Goal: Information Seeking & Learning: Learn about a topic

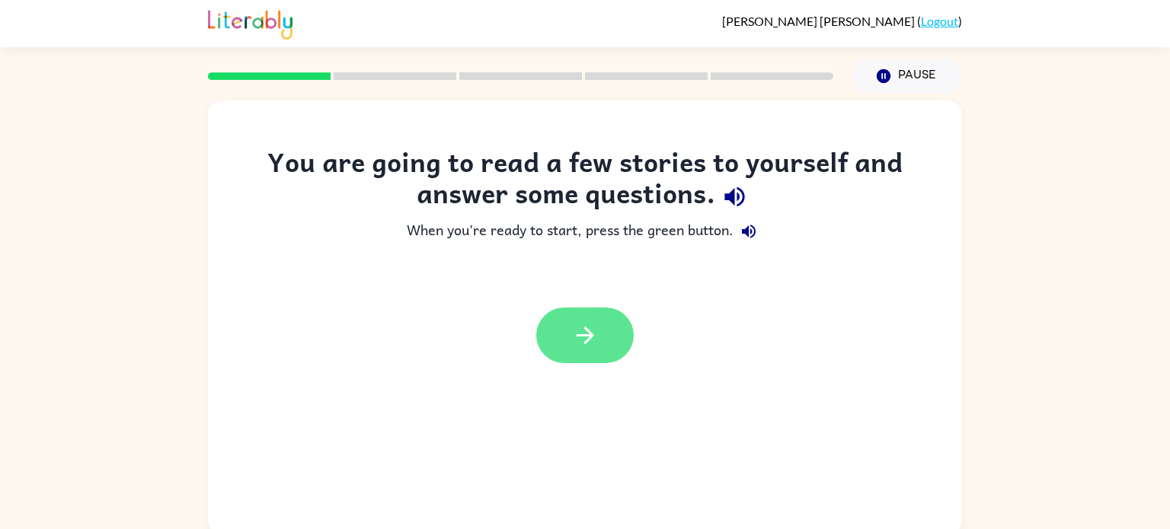
click at [604, 344] on button "button" at bounding box center [584, 336] width 97 height 56
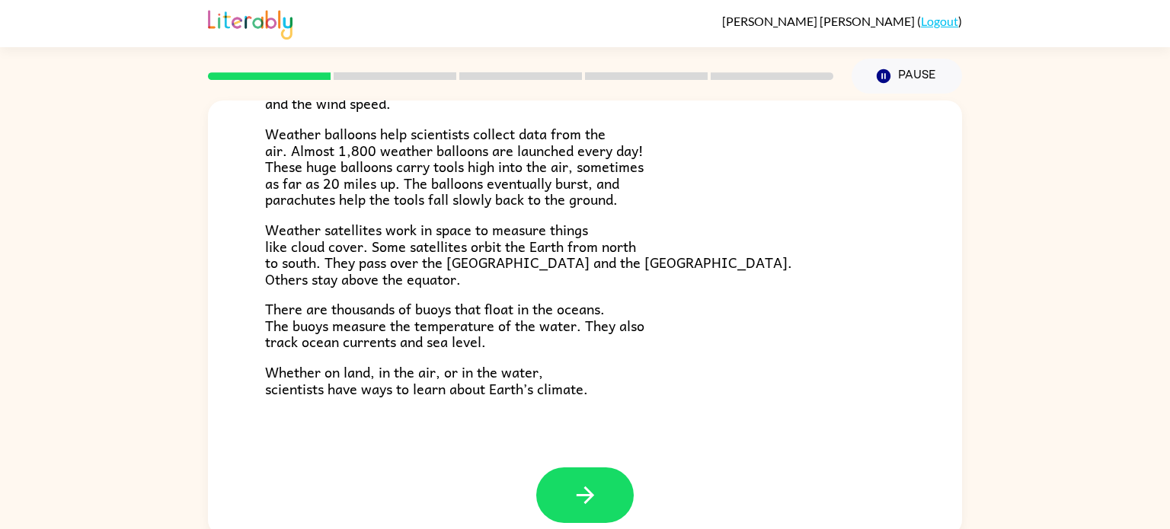
scroll to position [426, 0]
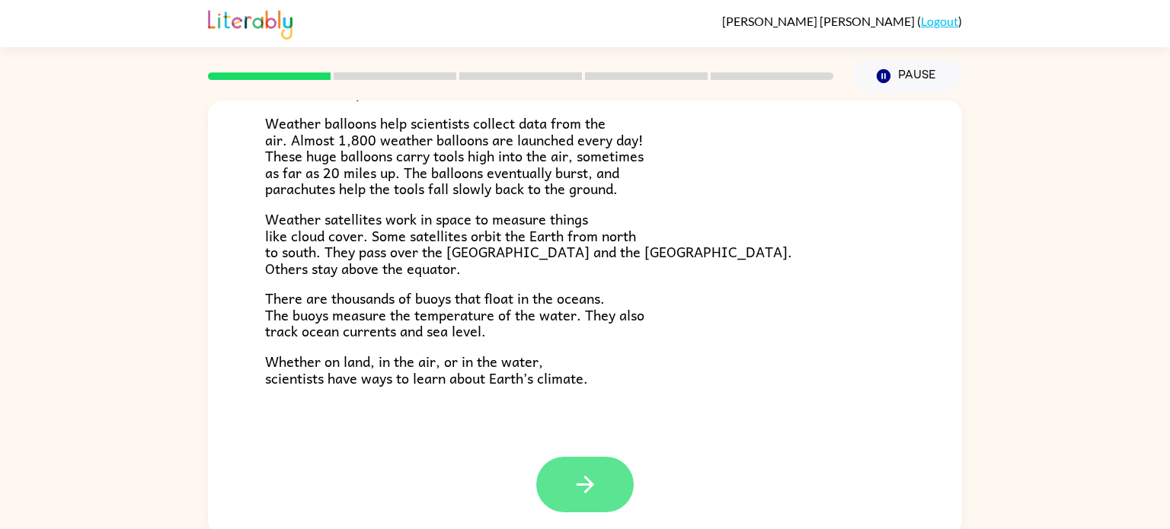
click at [576, 506] on button "button" at bounding box center [584, 485] width 97 height 56
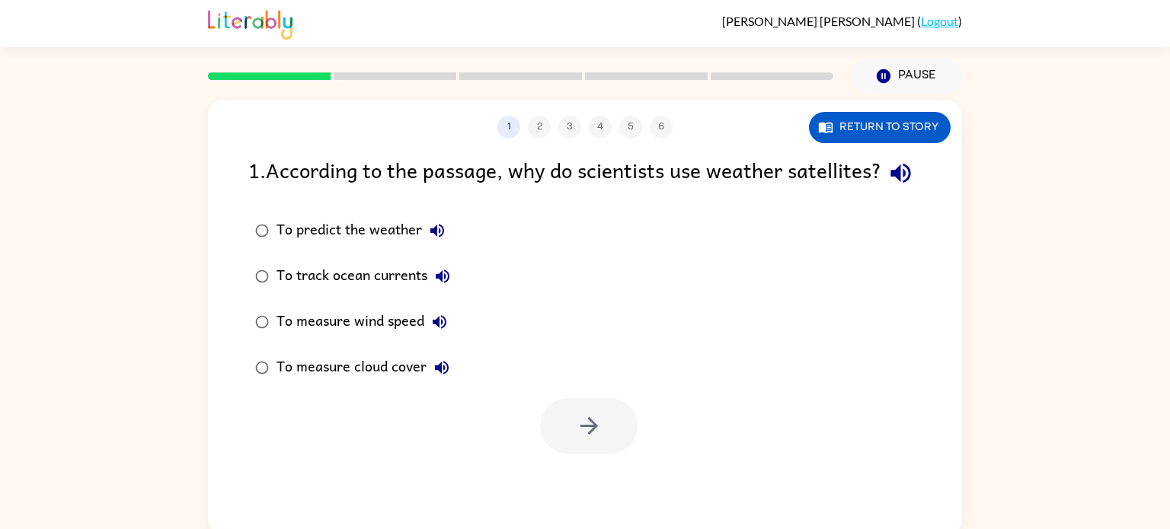
scroll to position [0, 0]
click at [842, 124] on button "Return to story" at bounding box center [880, 127] width 142 height 31
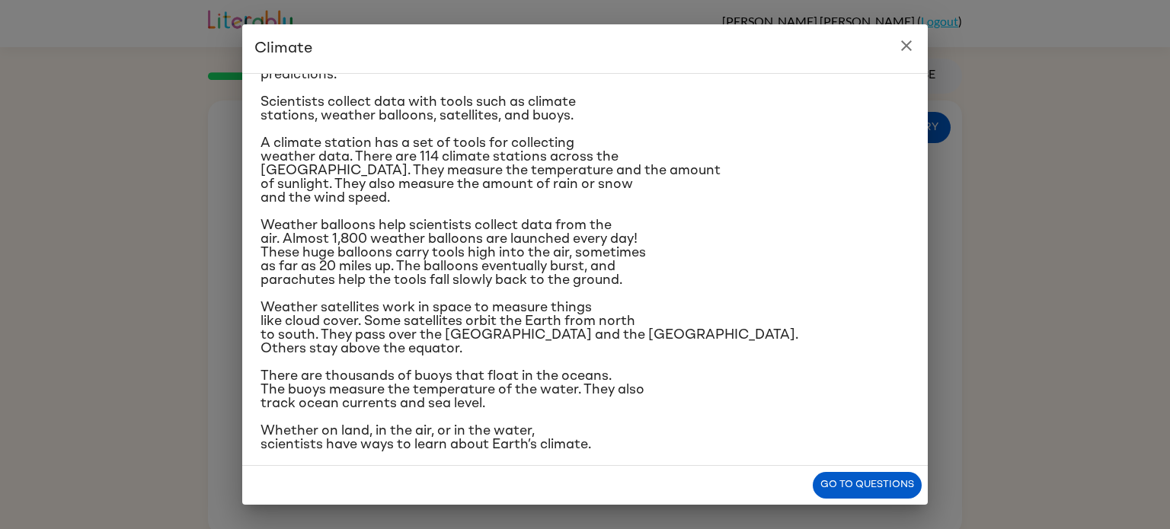
scroll to position [181, 0]
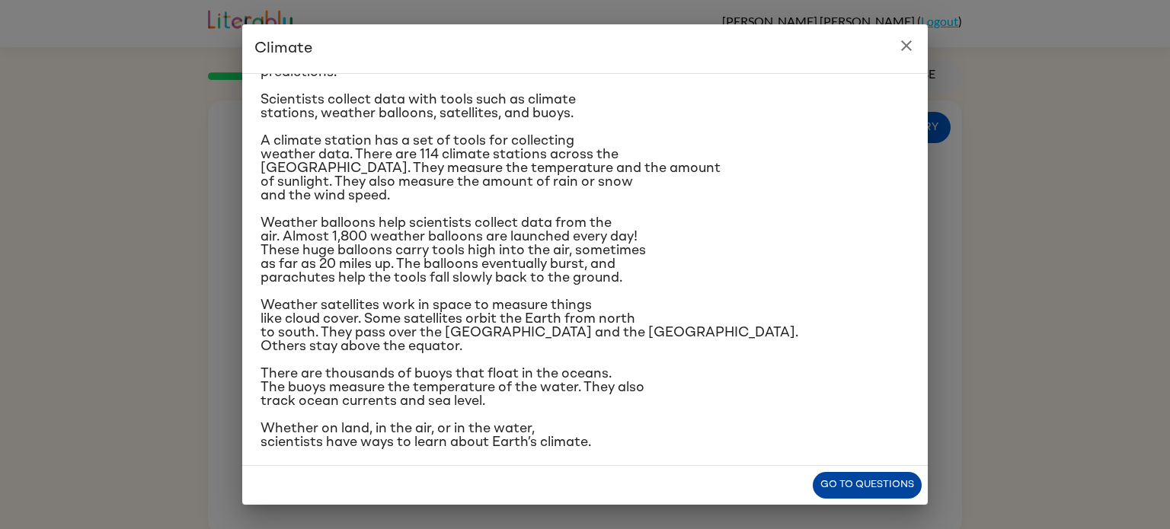
click at [848, 494] on button "Go to questions" at bounding box center [867, 485] width 109 height 27
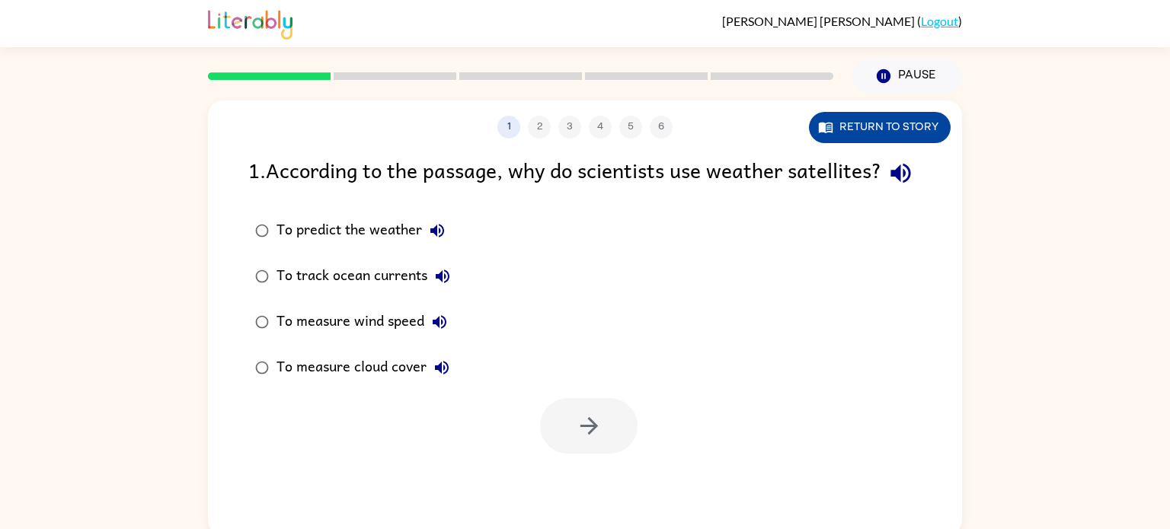
click at [916, 119] on button "Return to story" at bounding box center [880, 127] width 142 height 31
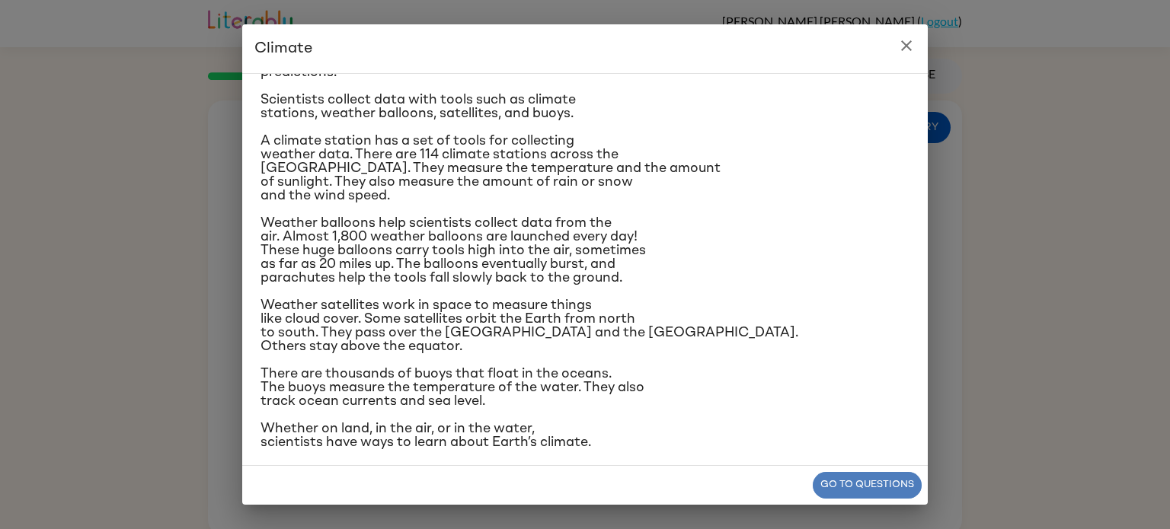
click at [820, 478] on button "Go to questions" at bounding box center [867, 485] width 109 height 27
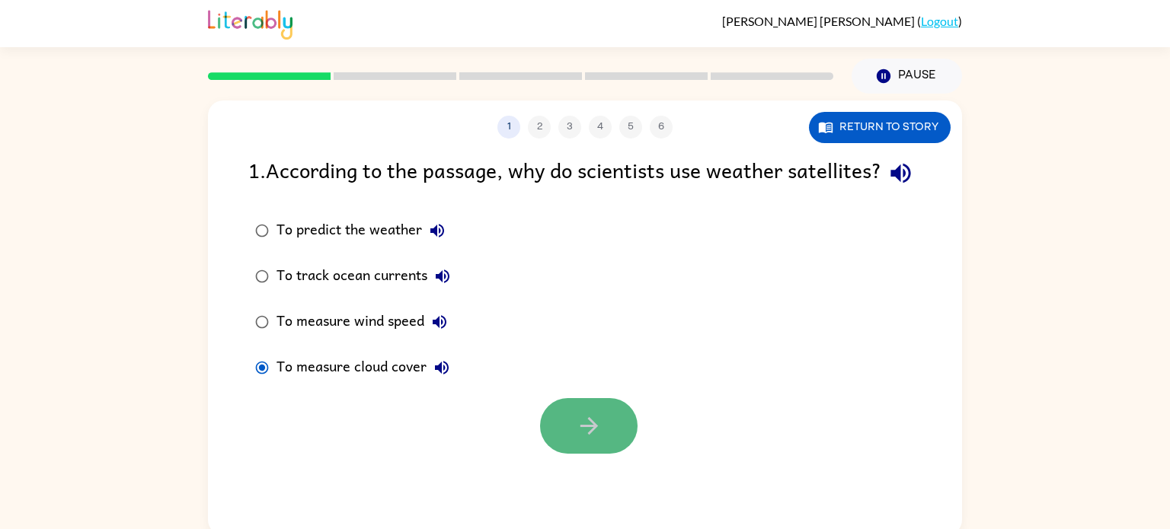
click at [590, 454] on button "button" at bounding box center [588, 426] width 97 height 56
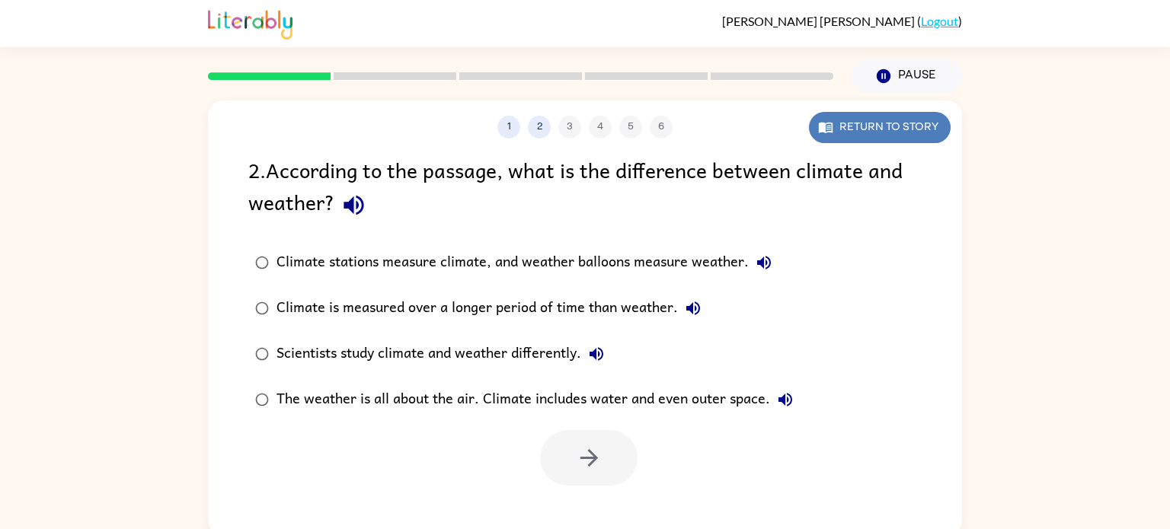
click at [854, 133] on button "Return to story" at bounding box center [880, 127] width 142 height 31
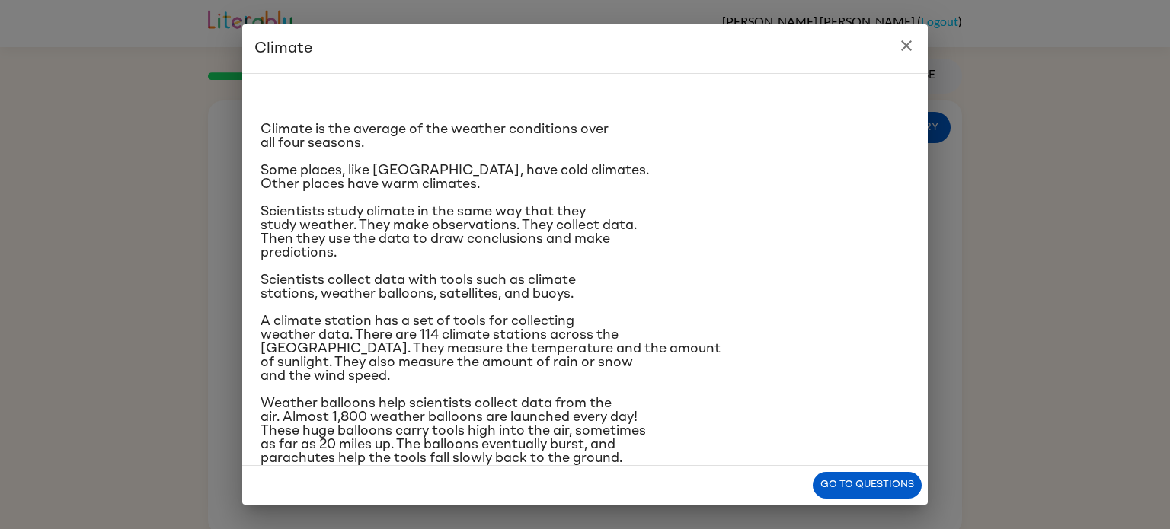
click at [901, 50] on icon "close" at bounding box center [906, 45] width 11 height 11
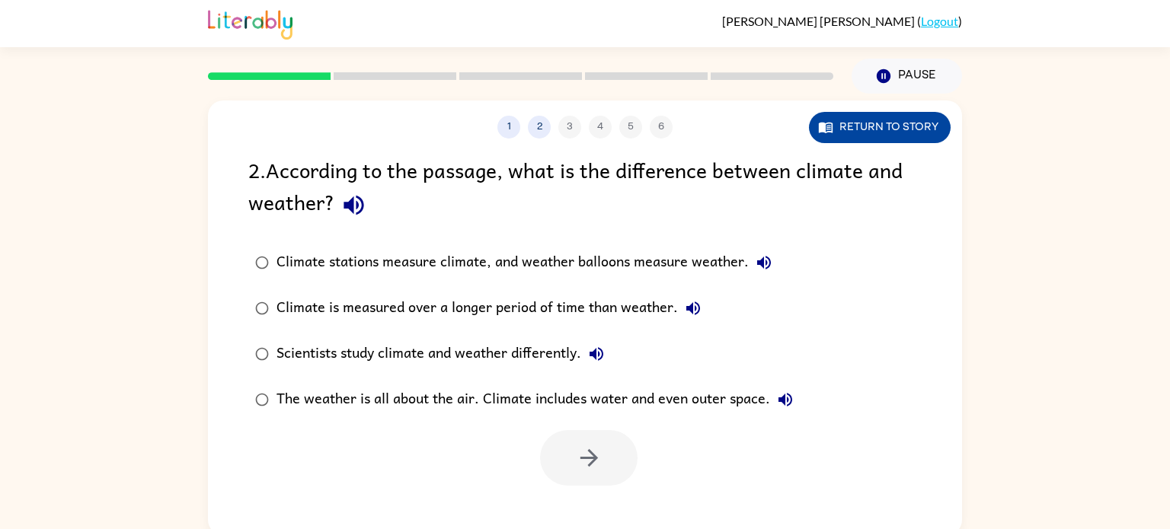
click at [852, 121] on button "Return to story" at bounding box center [880, 127] width 142 height 31
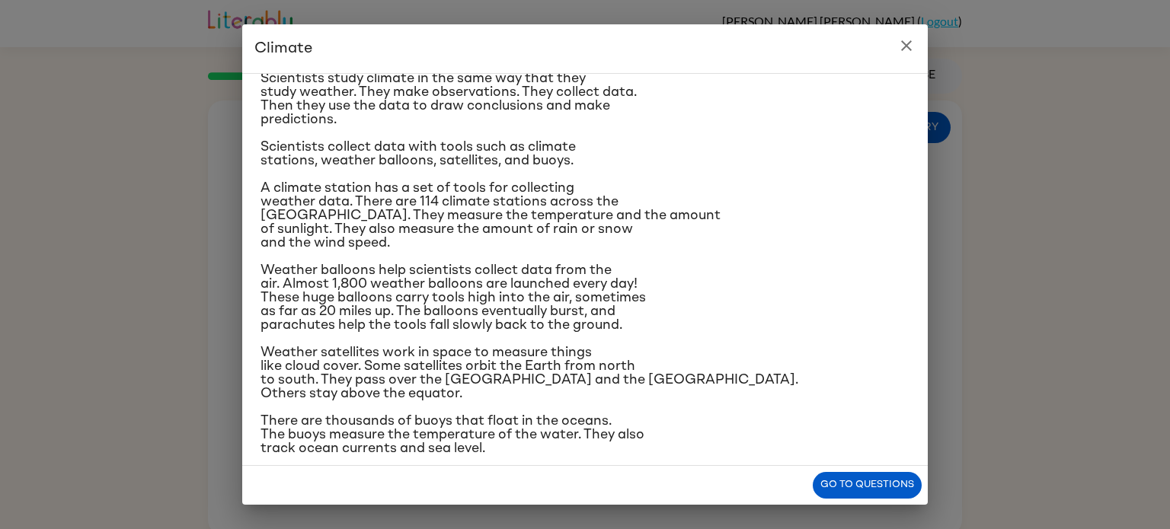
scroll to position [0, 0]
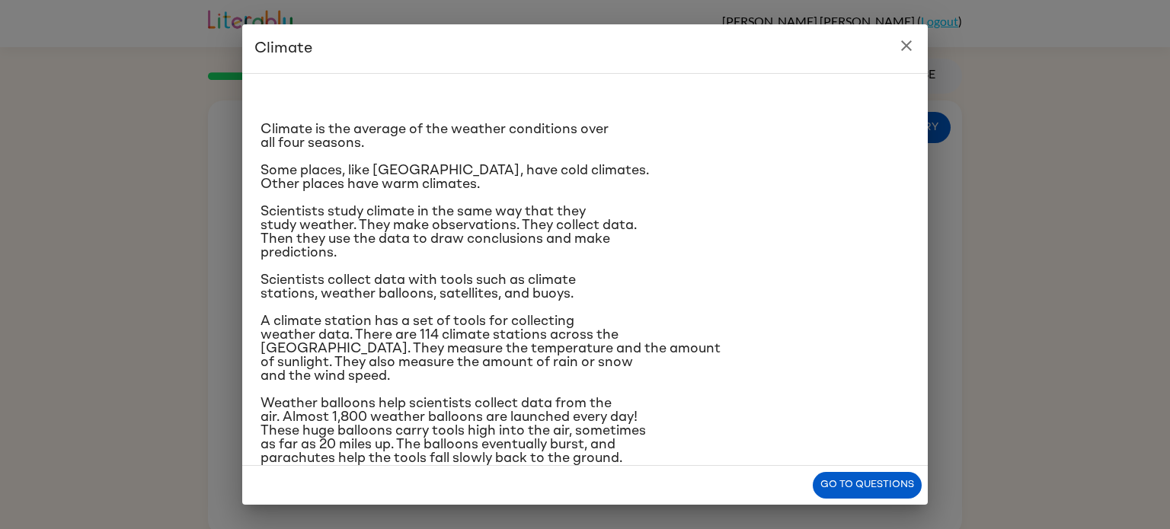
click at [880, 469] on div "Go to questions" at bounding box center [584, 485] width 685 height 39
click at [882, 476] on button "Go to questions" at bounding box center [867, 485] width 109 height 27
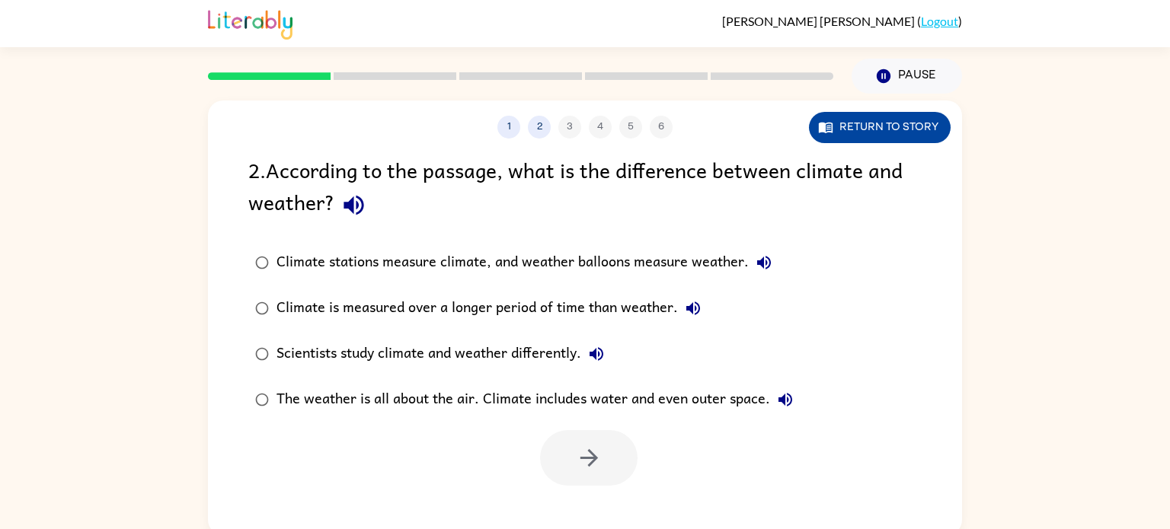
click at [893, 126] on button "Return to story" at bounding box center [880, 127] width 142 height 31
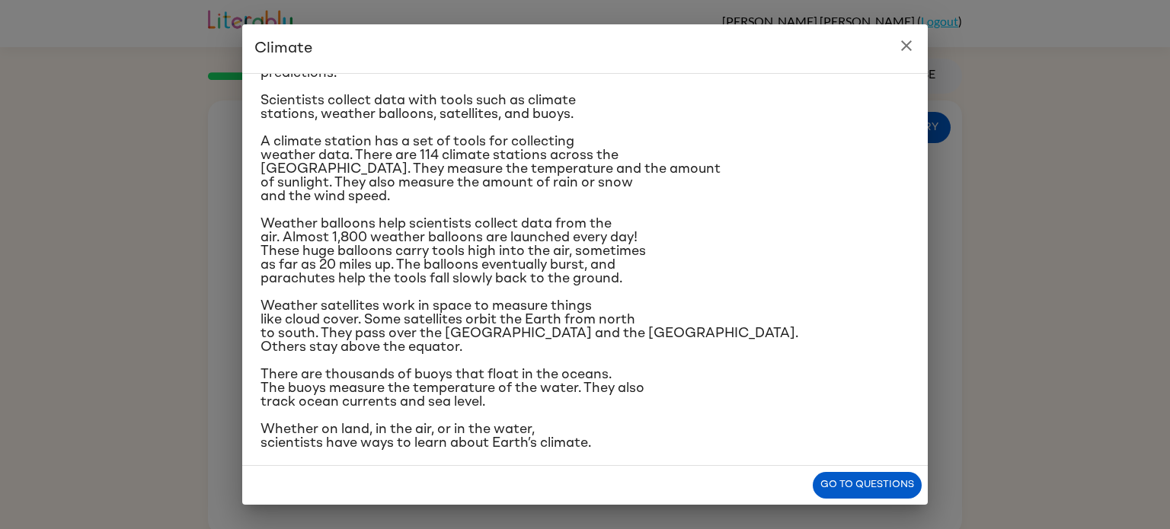
scroll to position [181, 0]
click at [912, 46] on icon "close" at bounding box center [906, 46] width 18 height 18
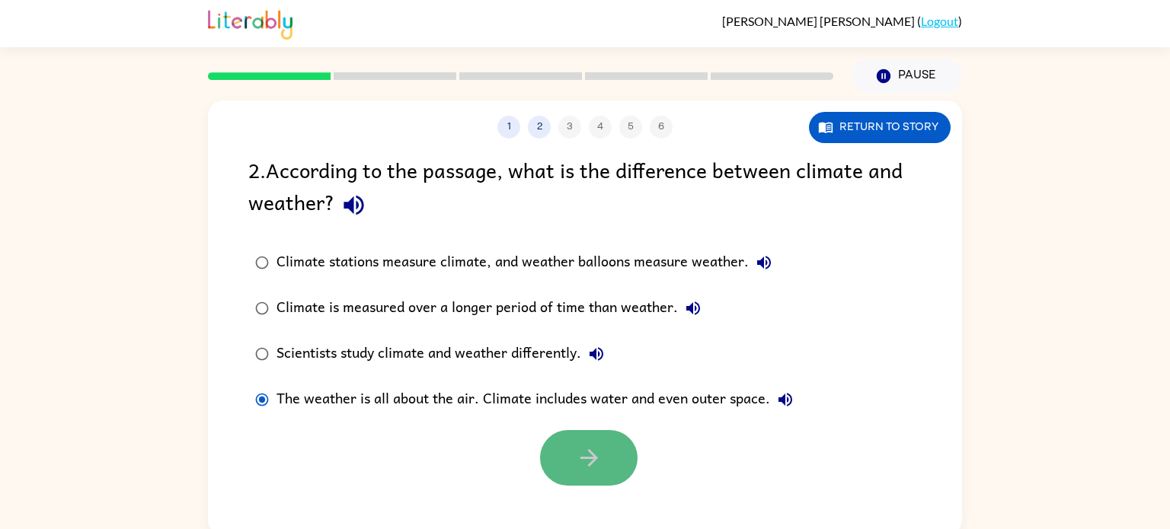
click at [580, 453] on icon "button" at bounding box center [589, 458] width 27 height 27
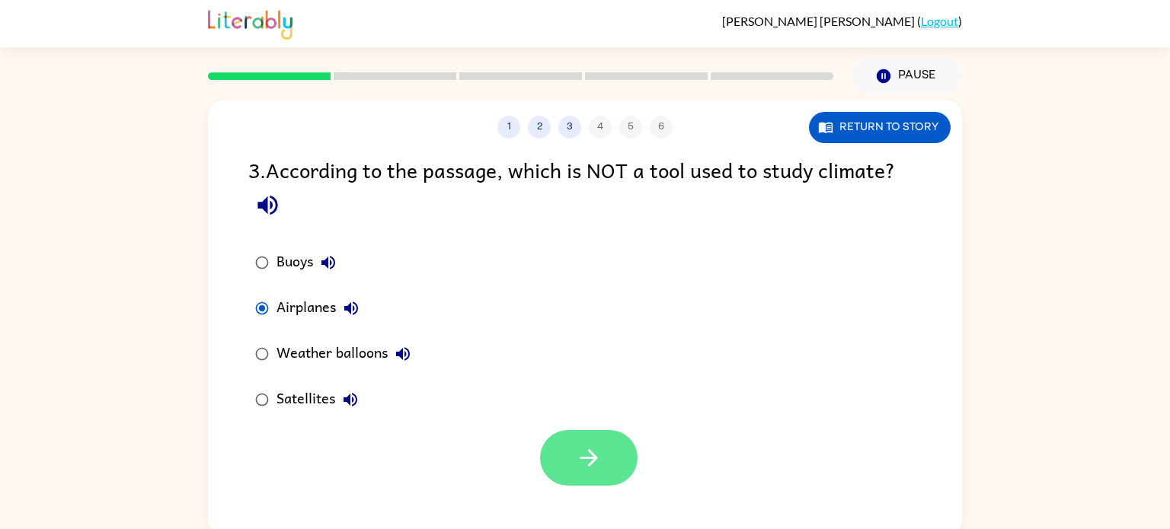
click at [597, 468] on icon "button" at bounding box center [589, 458] width 27 height 27
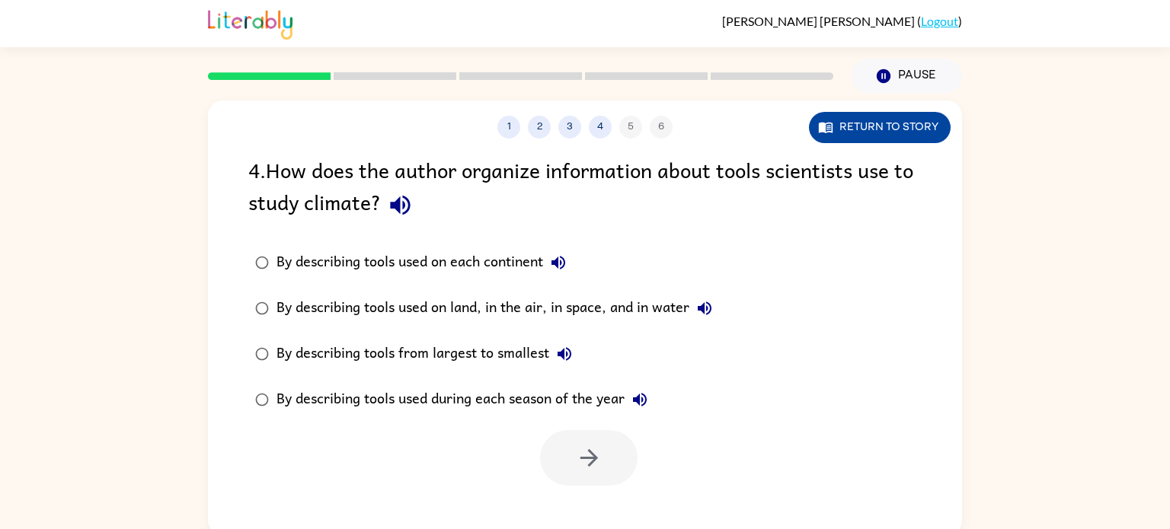
click at [845, 117] on button "Return to story" at bounding box center [880, 127] width 142 height 31
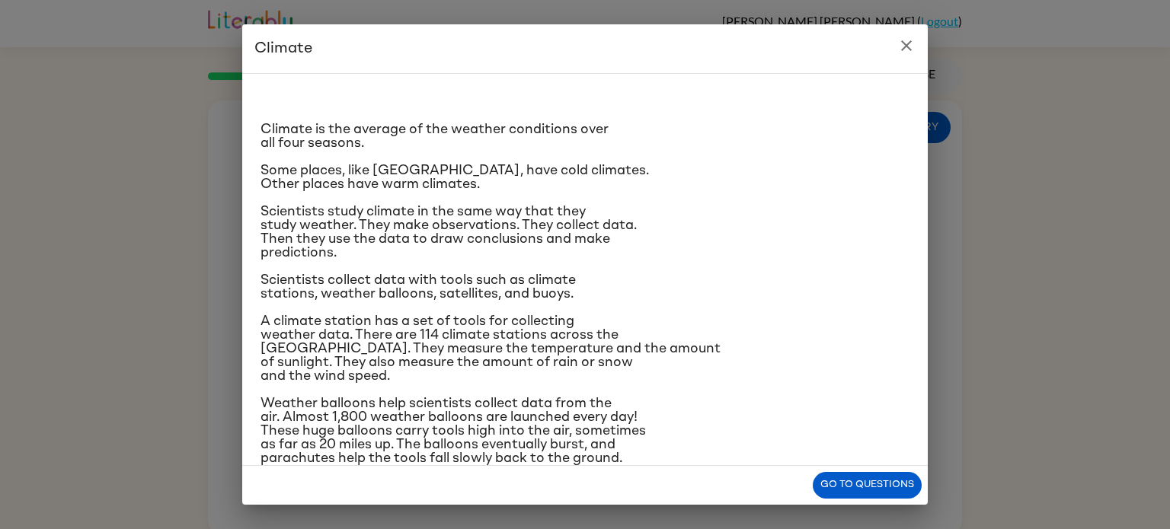
click at [905, 44] on icon "close" at bounding box center [906, 45] width 11 height 11
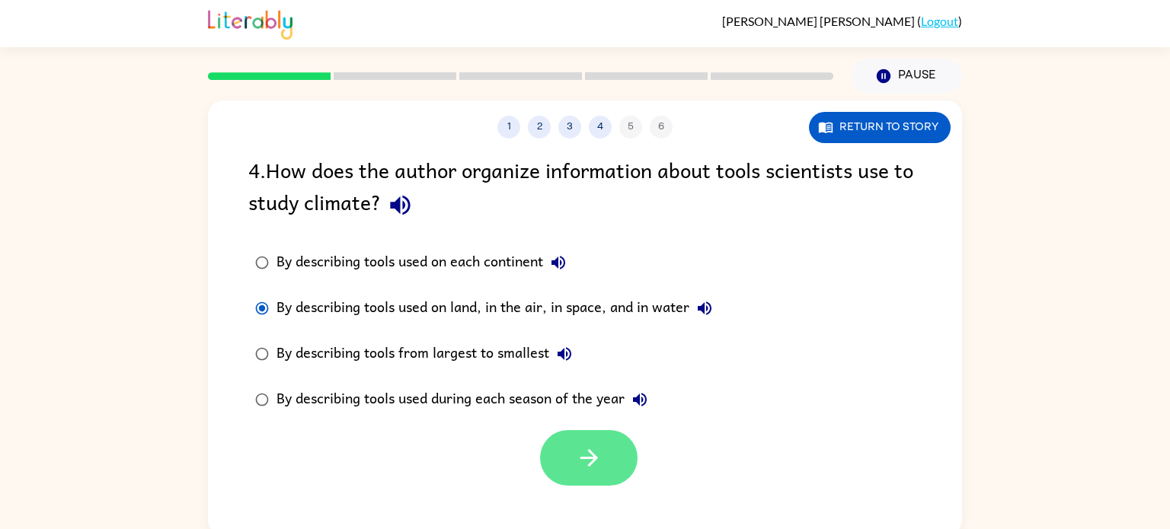
click at [599, 459] on icon "button" at bounding box center [589, 458] width 27 height 27
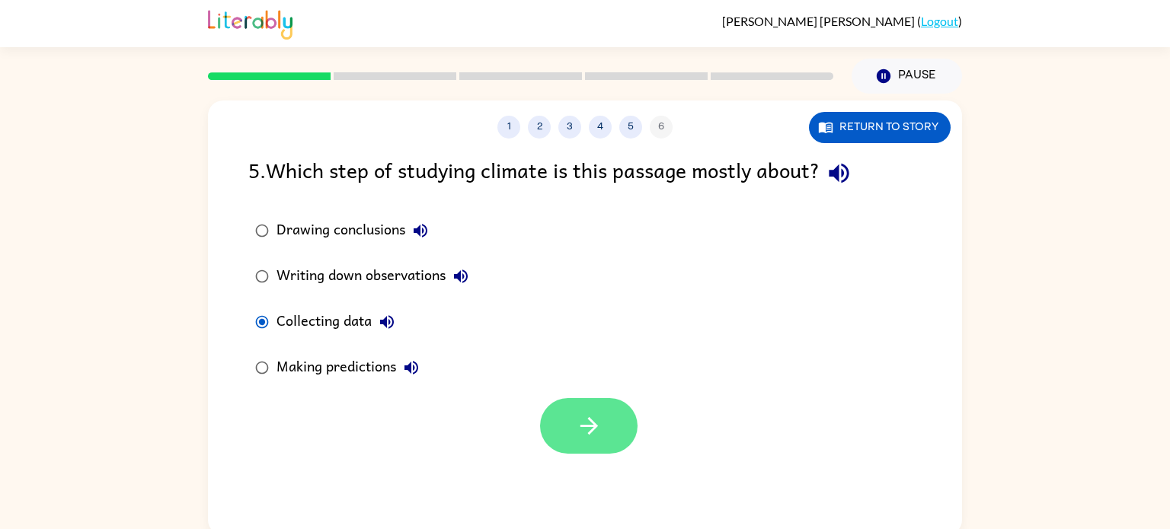
click at [574, 439] on button "button" at bounding box center [588, 426] width 97 height 56
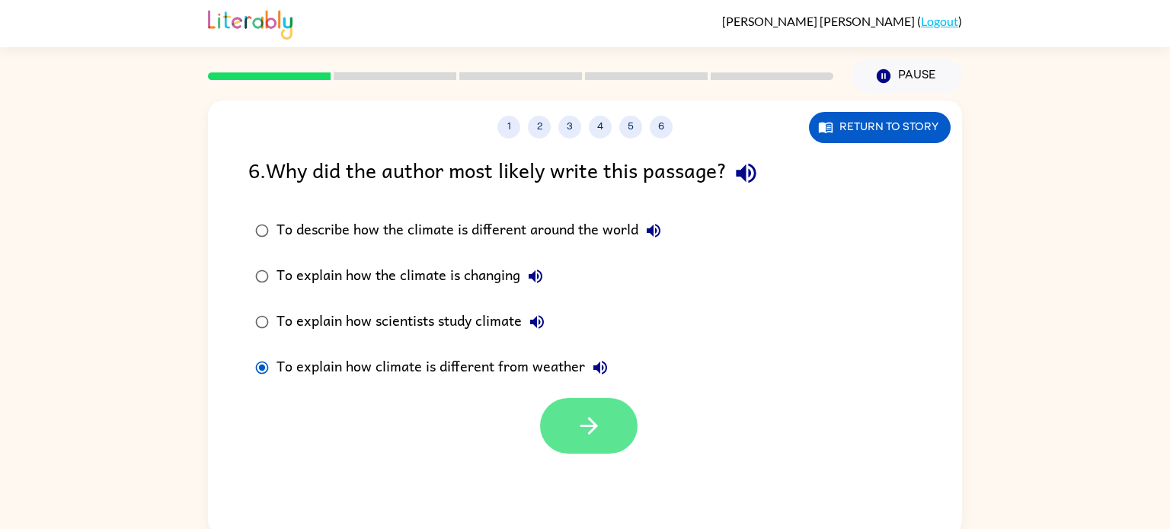
click at [558, 412] on button "button" at bounding box center [588, 426] width 97 height 56
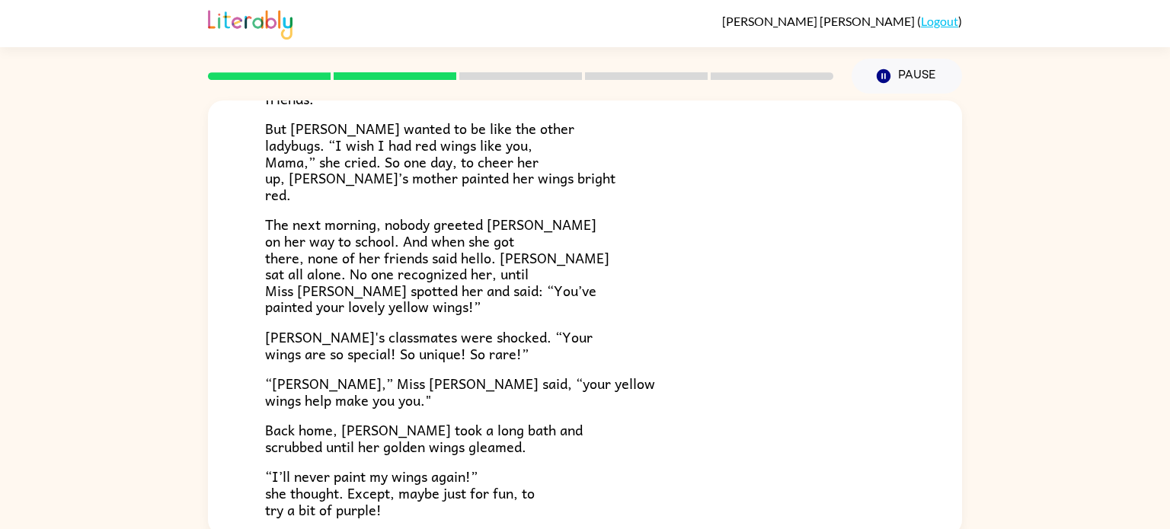
scroll to position [299, 0]
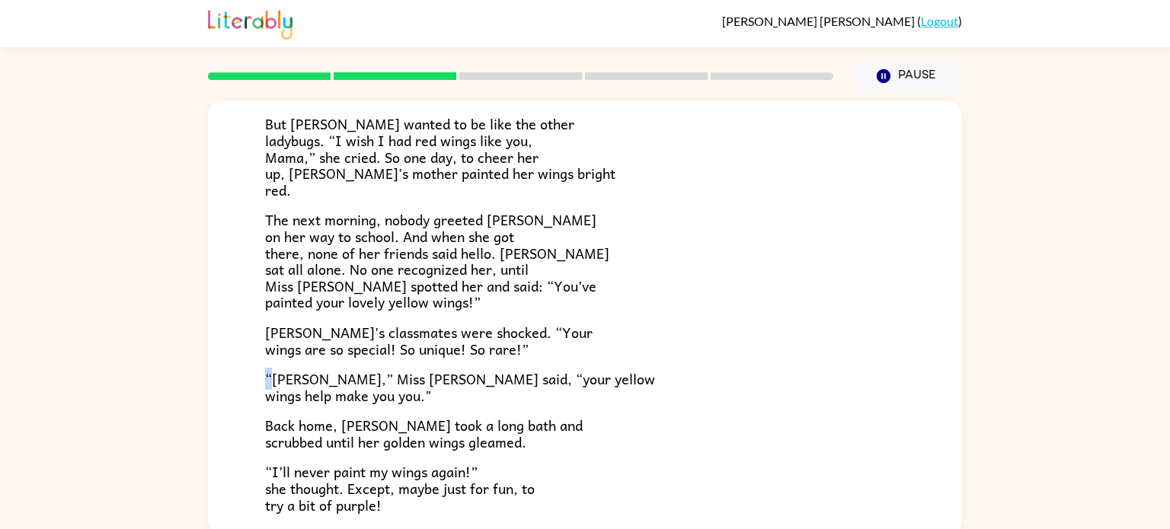
click at [265, 383] on span "“[PERSON_NAME],” Miss [PERSON_NAME] said, “your yellow wings help make you you."" at bounding box center [460, 387] width 390 height 39
click at [270, 383] on span "“[PERSON_NAME],” Miss [PERSON_NAME] said, “your yellow wings help make you you."" at bounding box center [460, 387] width 390 height 39
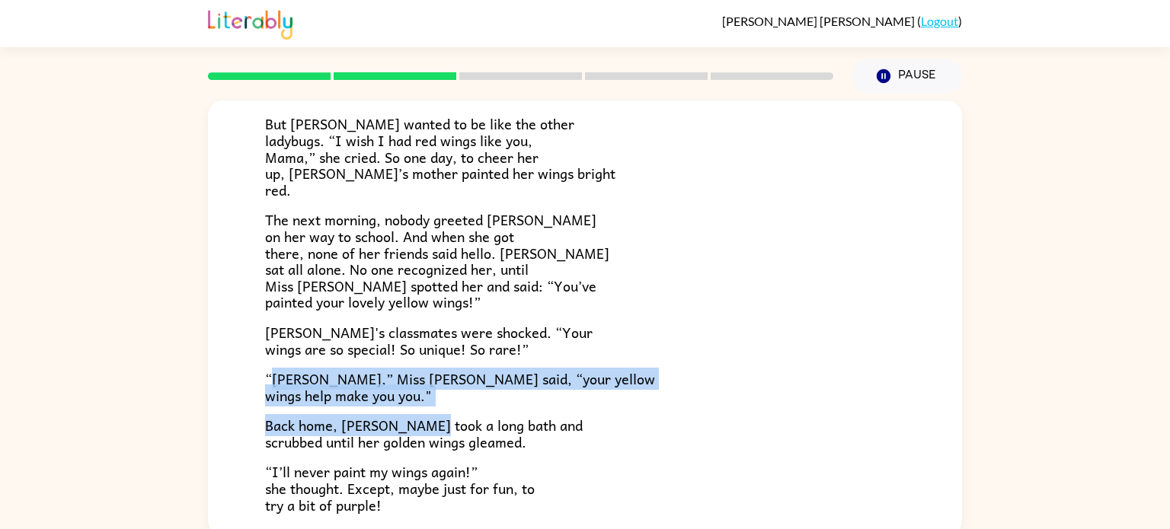
drag, startPoint x: 268, startPoint y: 380, endPoint x: 413, endPoint y: 411, distance: 148.0
click at [413, 411] on div "Lily the ladybug was a special bug. Unlike all her friends, she had bright yell…" at bounding box center [585, 201] width 640 height 623
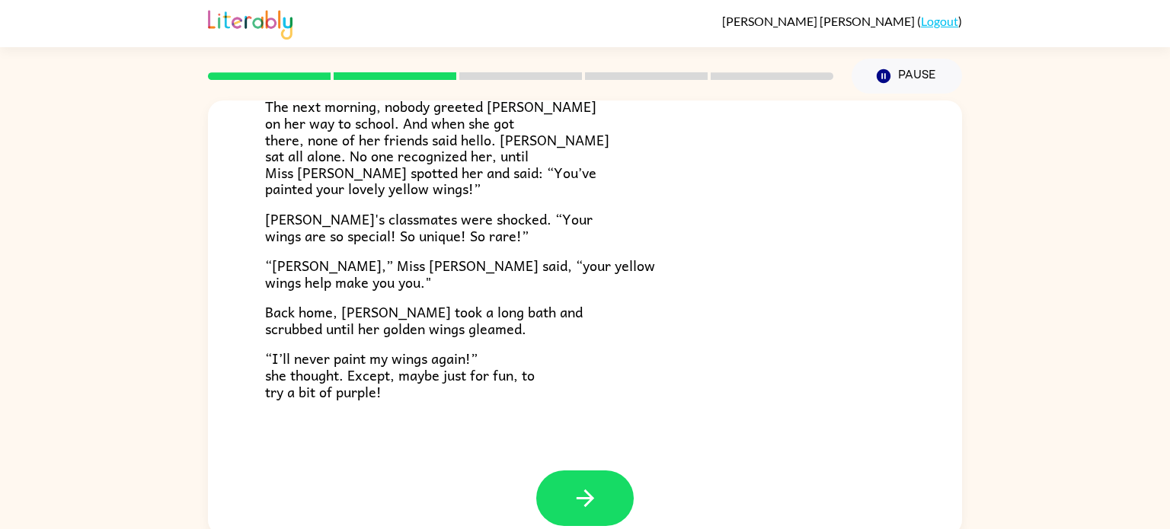
scroll to position [426, 0]
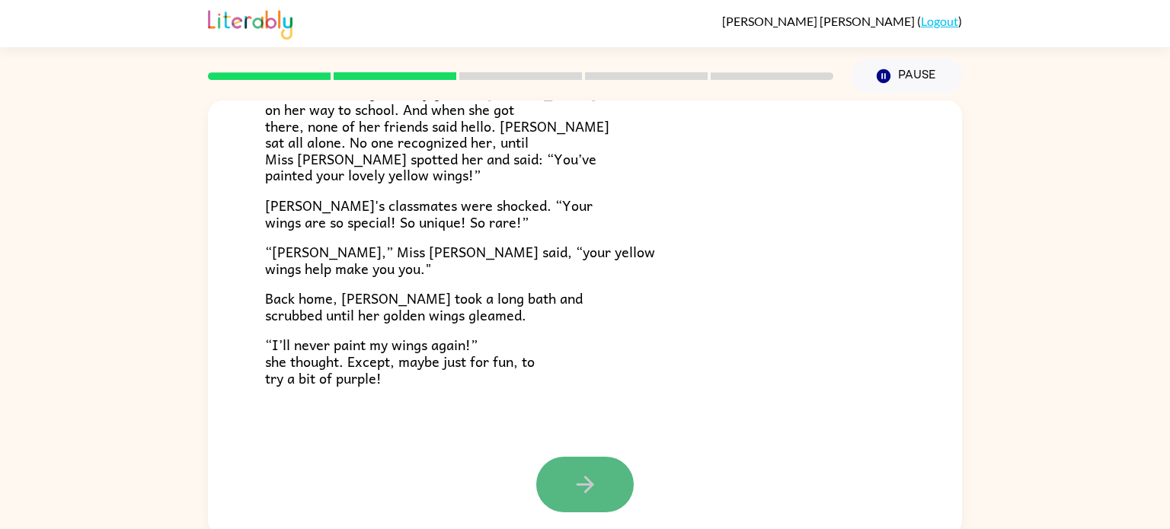
click at [573, 469] on button "button" at bounding box center [584, 485] width 97 height 56
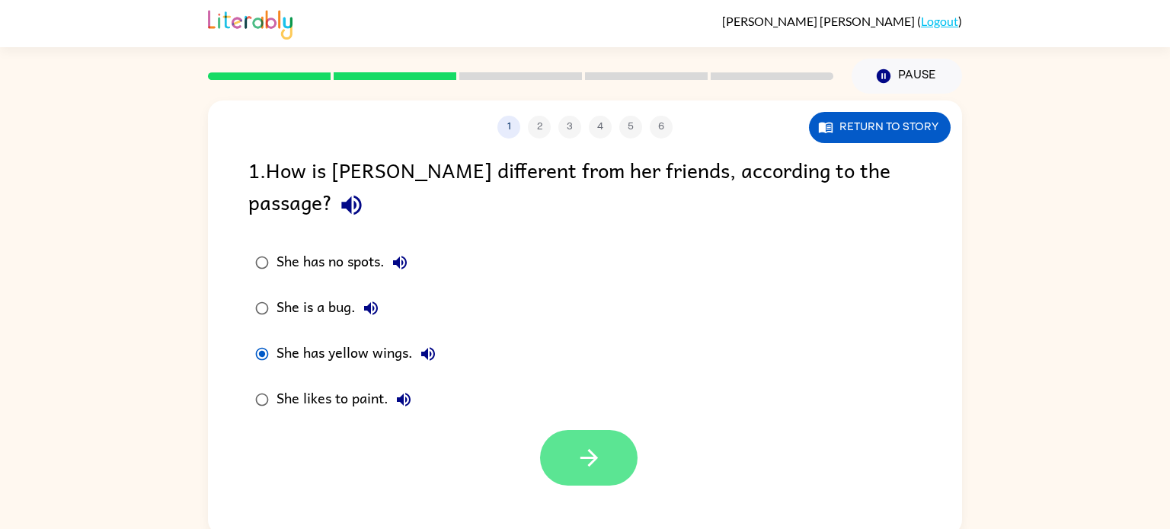
click at [609, 448] on button "button" at bounding box center [588, 458] width 97 height 56
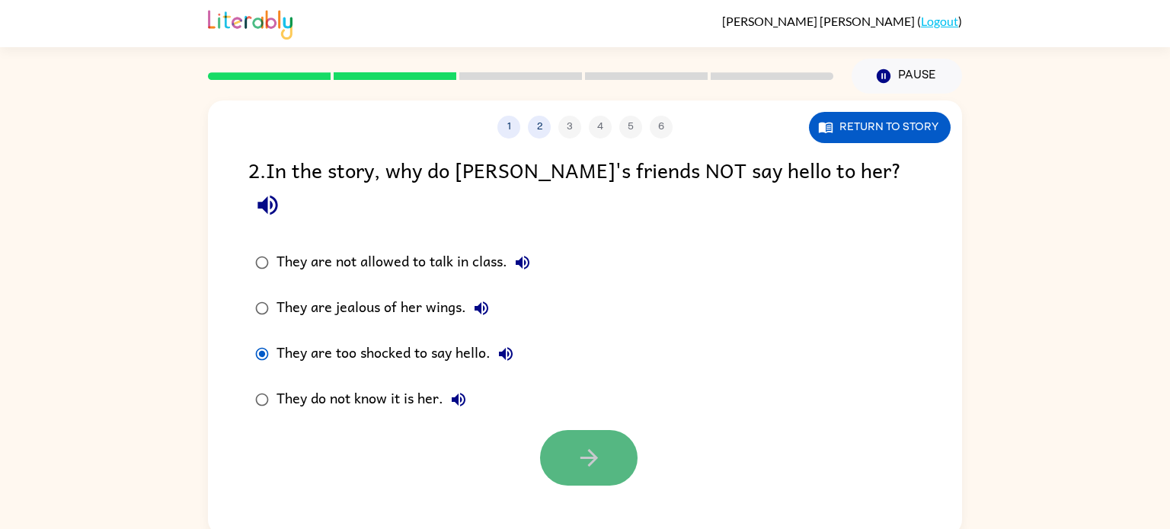
click at [561, 430] on button "button" at bounding box center [588, 458] width 97 height 56
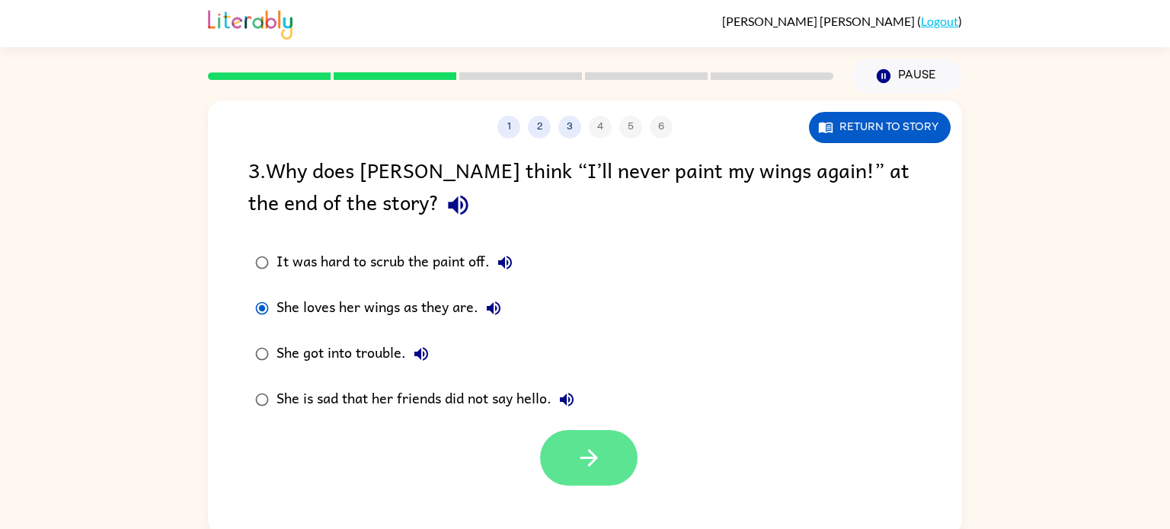
click at [552, 447] on button "button" at bounding box center [588, 458] width 97 height 56
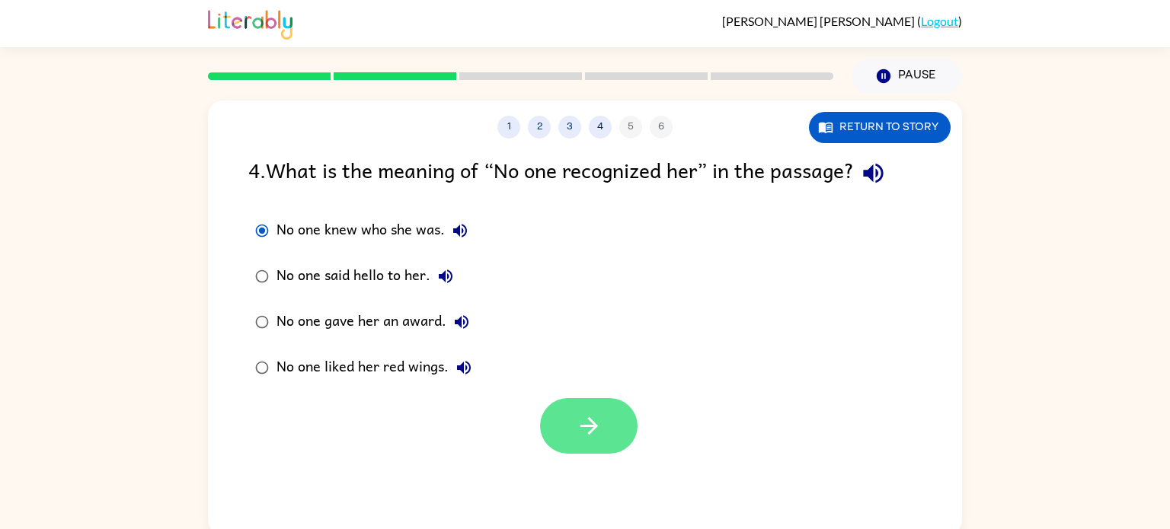
click at [572, 420] on button "button" at bounding box center [588, 426] width 97 height 56
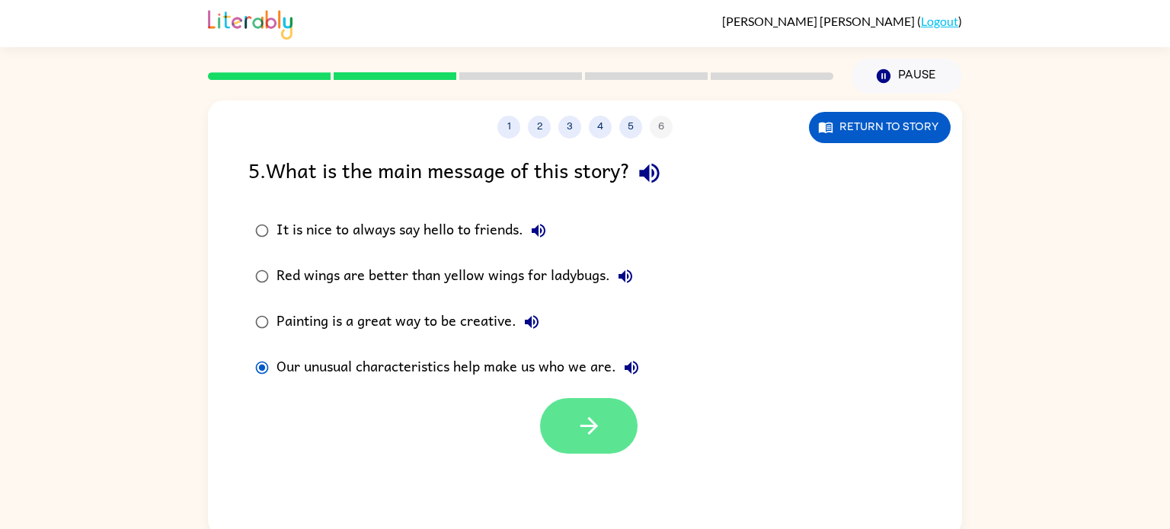
click at [590, 411] on button "button" at bounding box center [588, 426] width 97 height 56
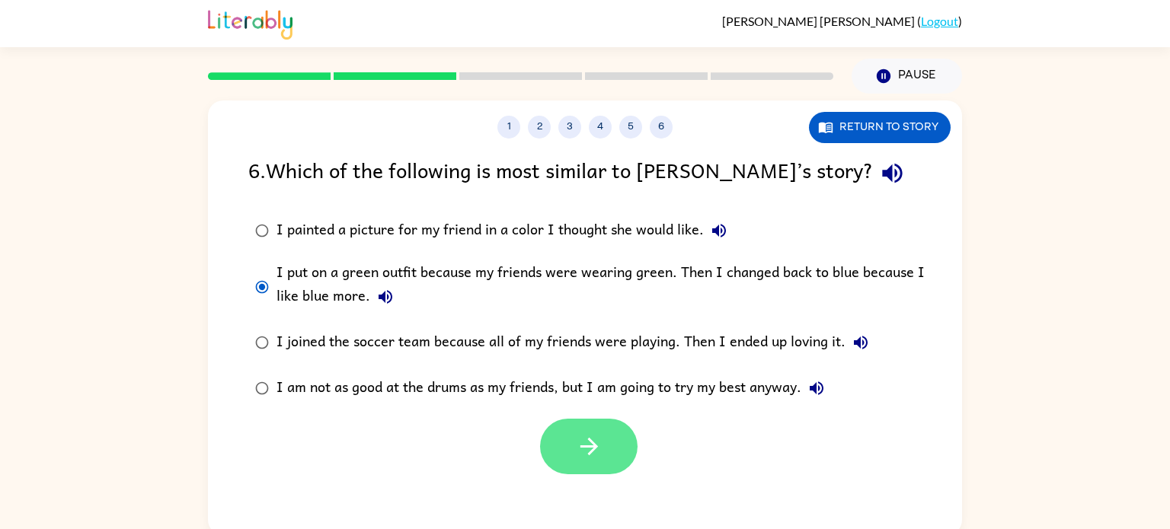
click at [558, 430] on button "button" at bounding box center [588, 447] width 97 height 56
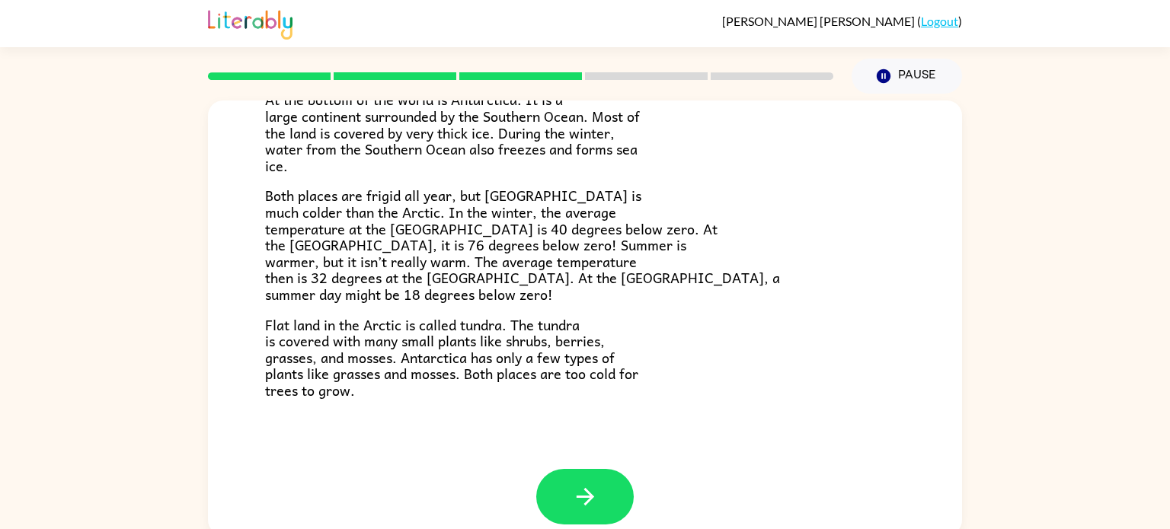
scroll to position [321, 0]
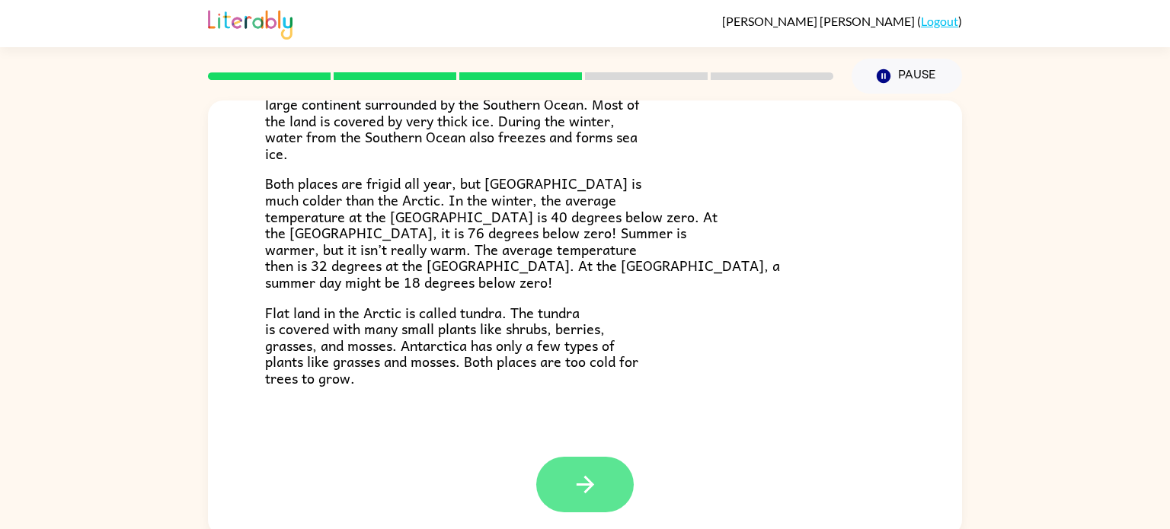
click at [584, 484] on icon "button" at bounding box center [585, 484] width 27 height 27
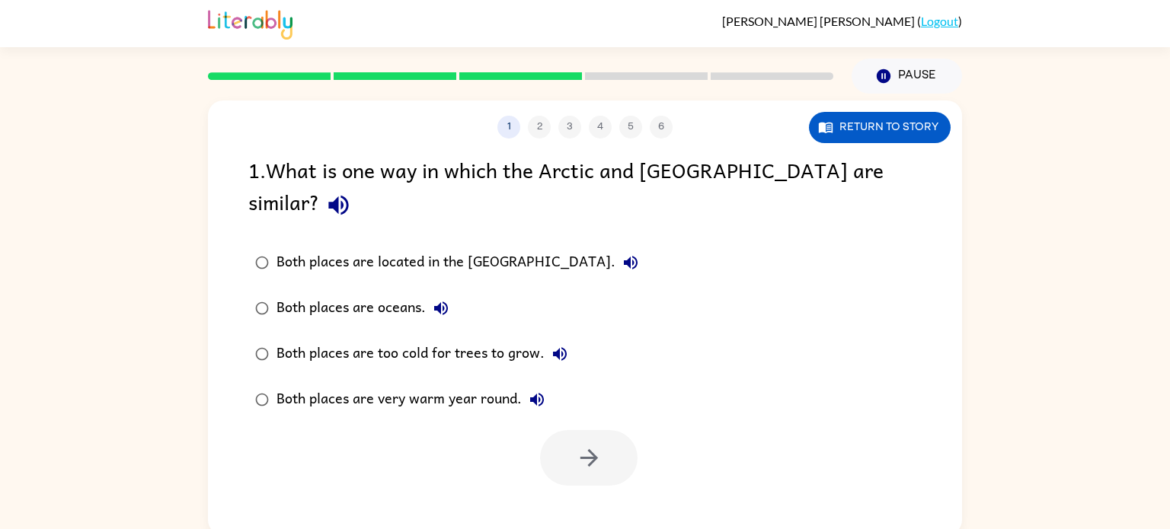
scroll to position [0, 0]
click at [625, 430] on button "button" at bounding box center [588, 458] width 97 height 56
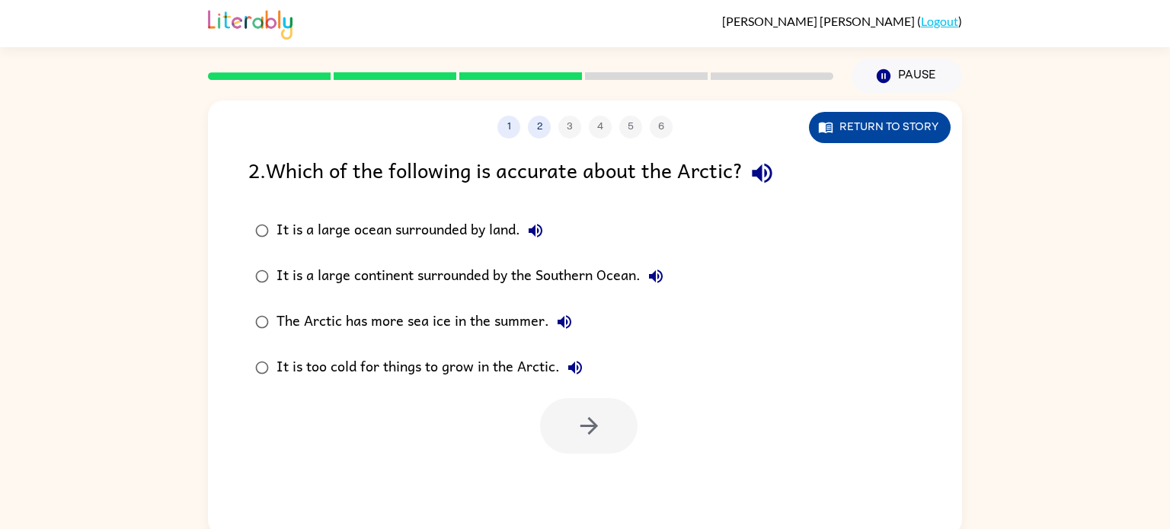
click at [839, 121] on button "Return to story" at bounding box center [880, 127] width 142 height 31
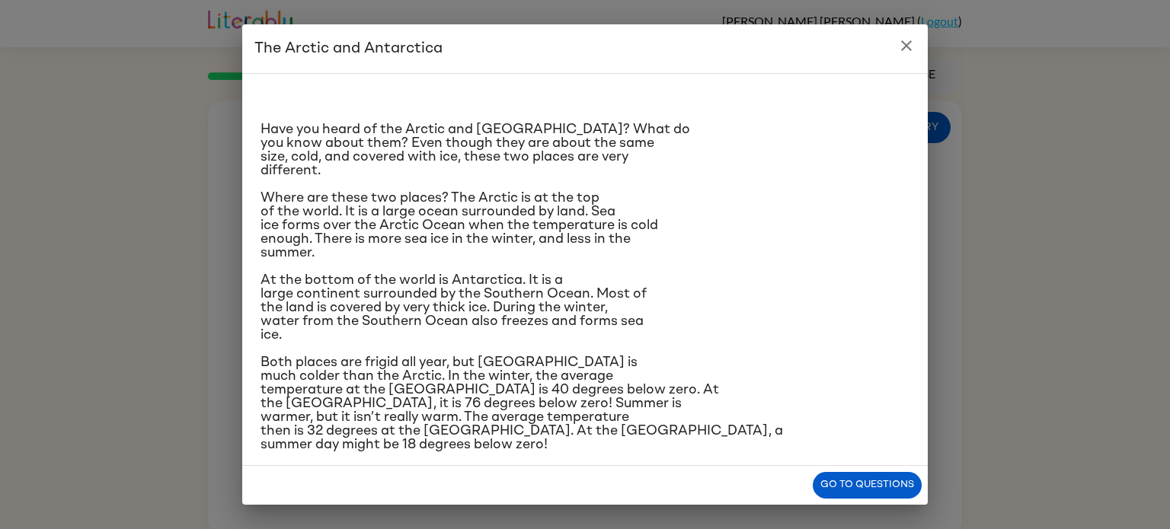
click at [907, 43] on icon "close" at bounding box center [906, 45] width 11 height 11
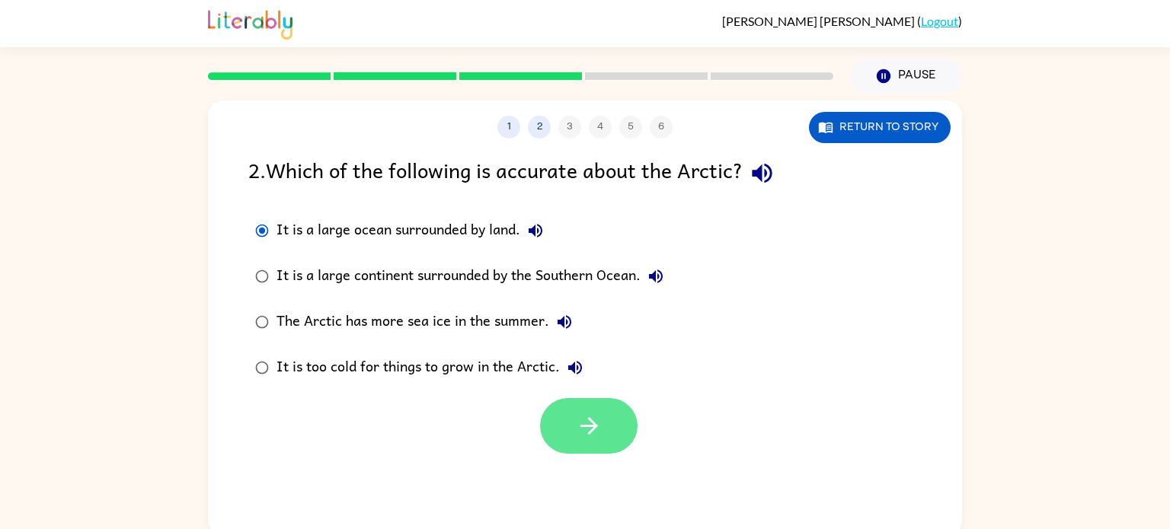
click at [593, 426] on icon "button" at bounding box center [589, 426] width 18 height 18
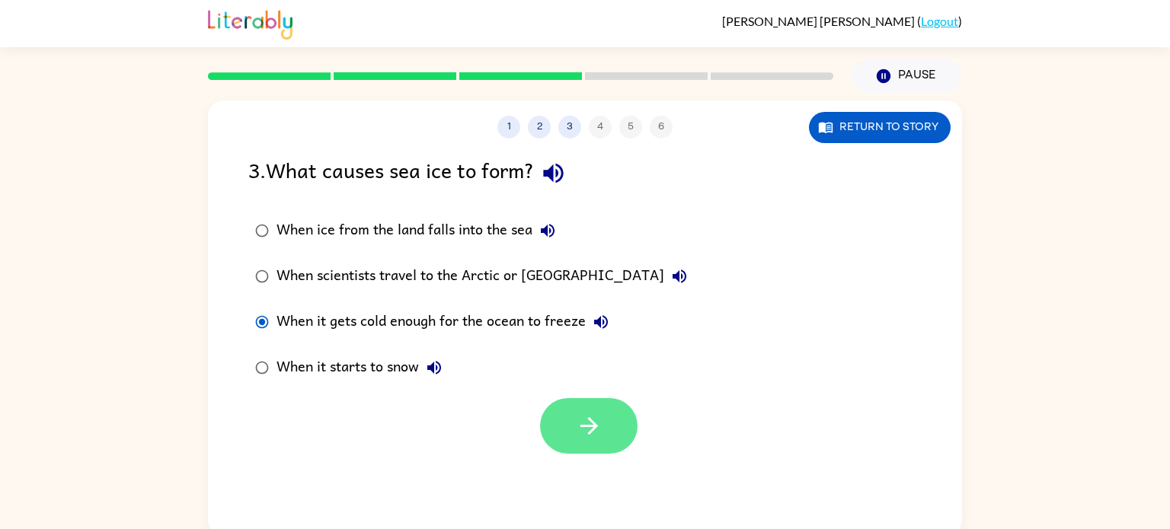
click at [593, 416] on icon "button" at bounding box center [589, 426] width 27 height 27
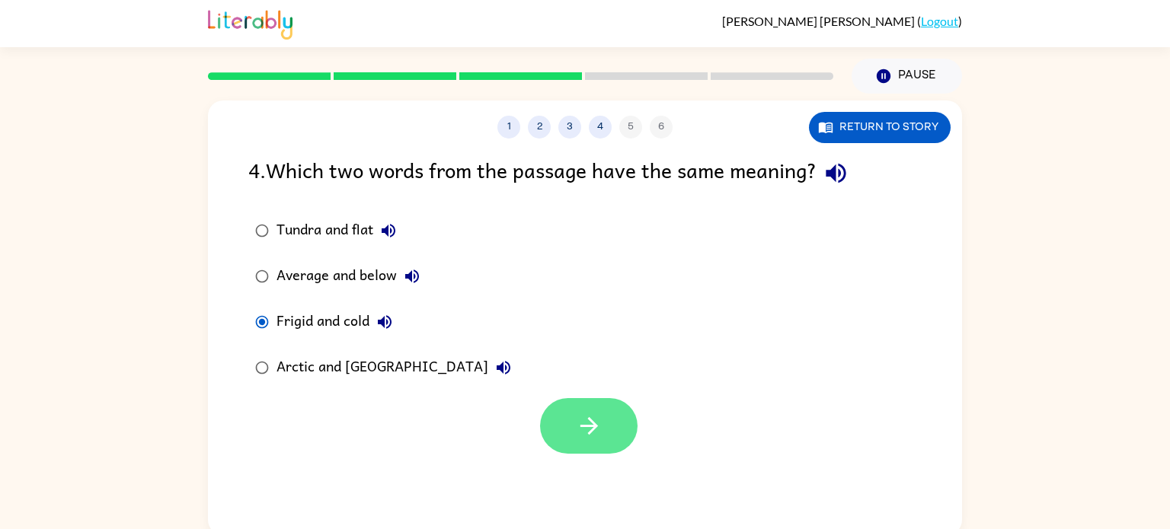
click at [566, 440] on button "button" at bounding box center [588, 426] width 97 height 56
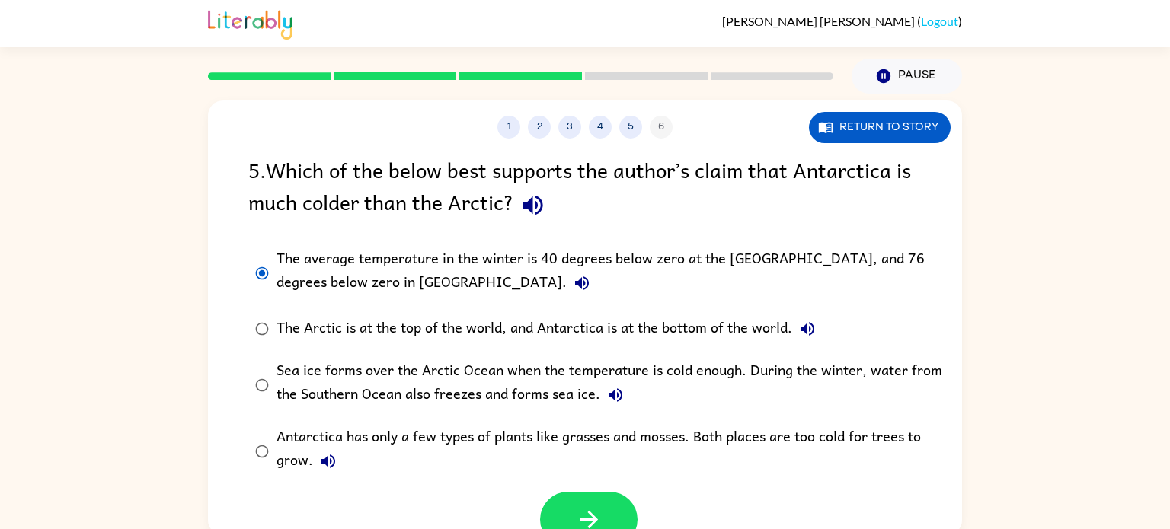
click at [569, 490] on div at bounding box center [585, 515] width 754 height 63
click at [574, 510] on button "button" at bounding box center [588, 520] width 97 height 56
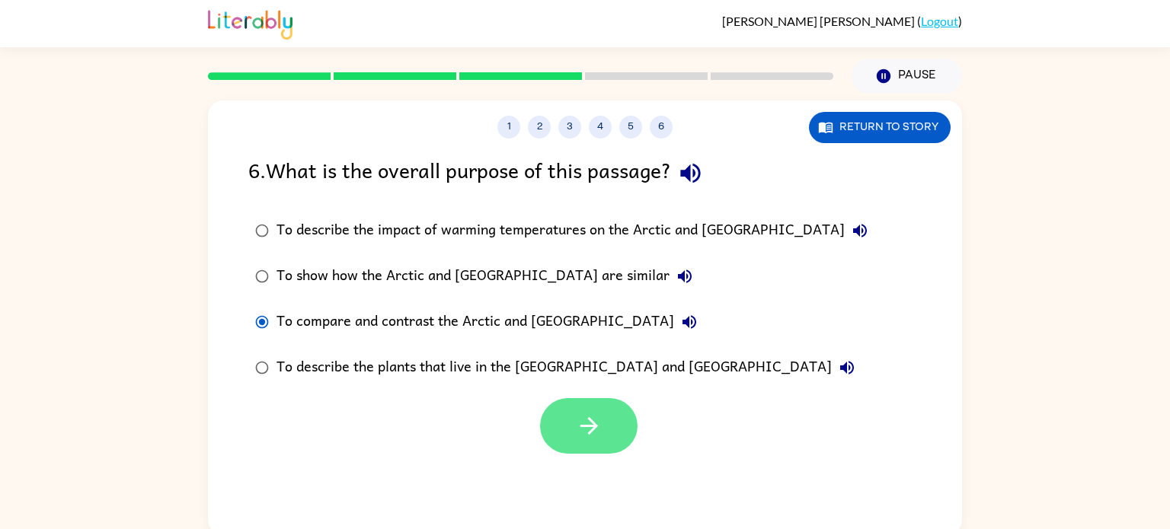
click at [594, 430] on icon "button" at bounding box center [589, 426] width 27 height 27
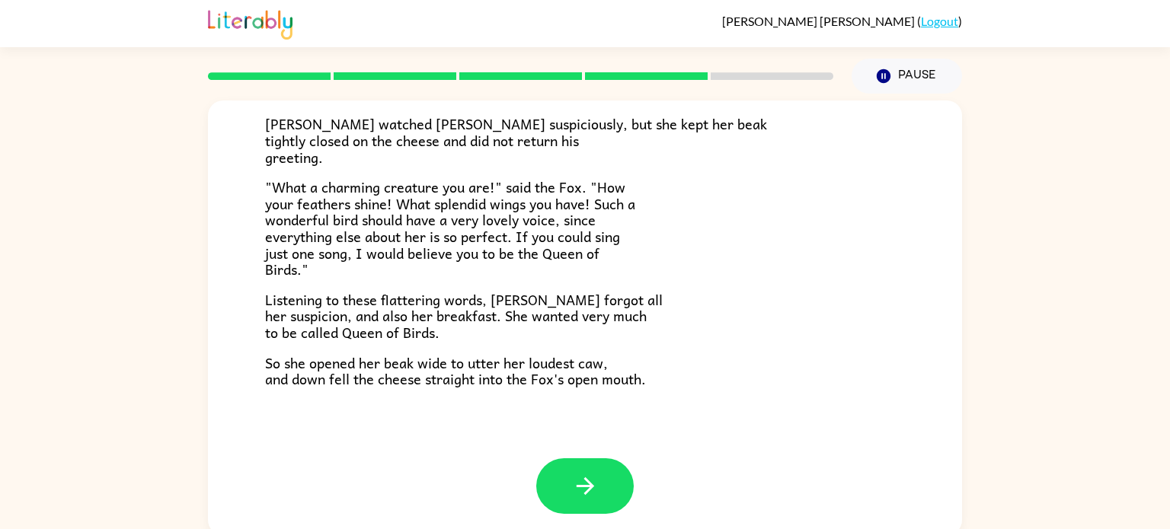
scroll to position [299, 0]
click at [567, 469] on button "button" at bounding box center [584, 486] width 97 height 56
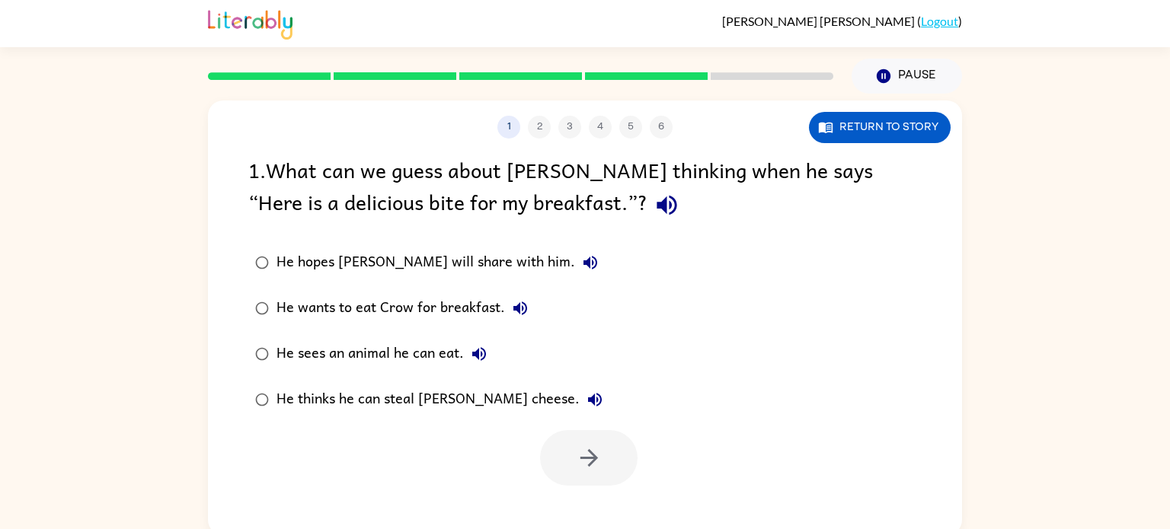
scroll to position [0, 0]
click at [621, 463] on button "button" at bounding box center [588, 458] width 97 height 56
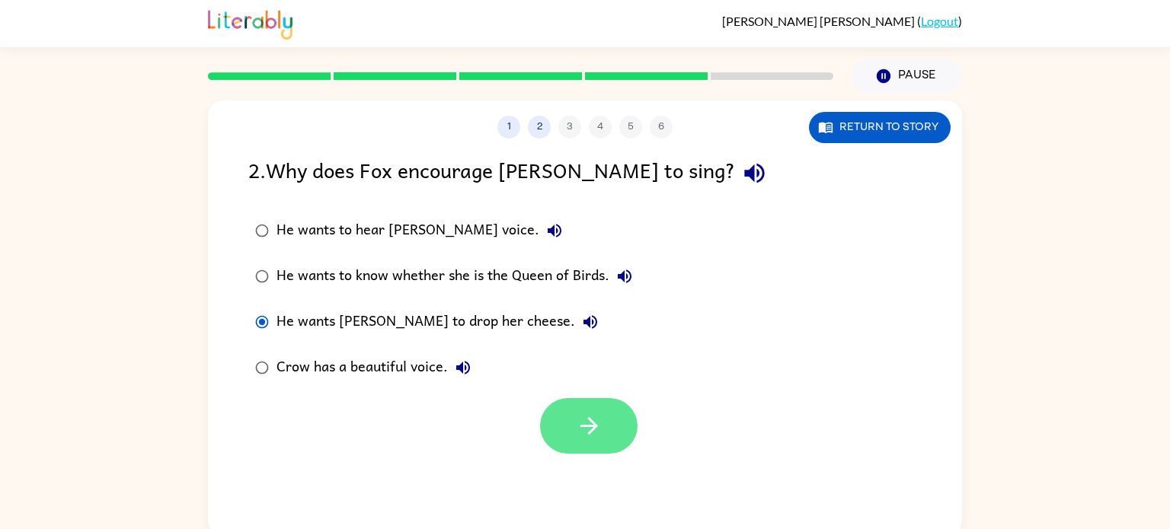
click at [604, 429] on button "button" at bounding box center [588, 426] width 97 height 56
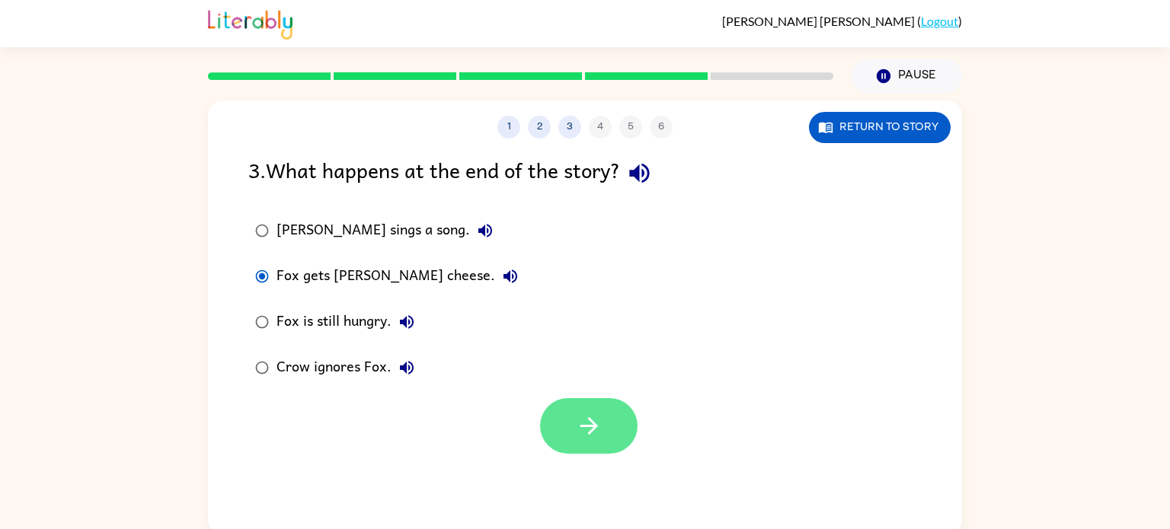
click at [599, 428] on icon "button" at bounding box center [589, 426] width 27 height 27
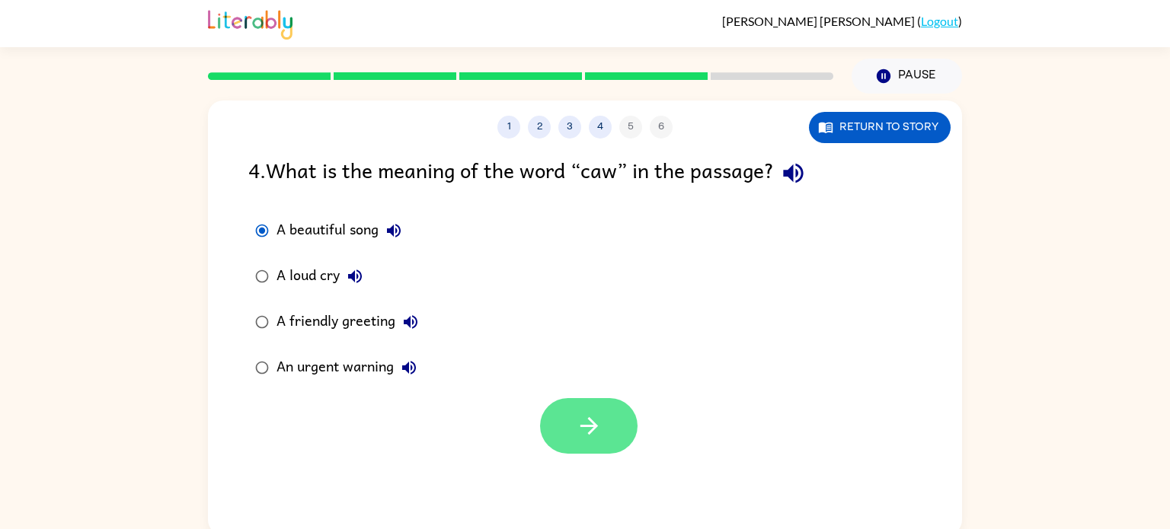
click at [558, 425] on button "button" at bounding box center [588, 426] width 97 height 56
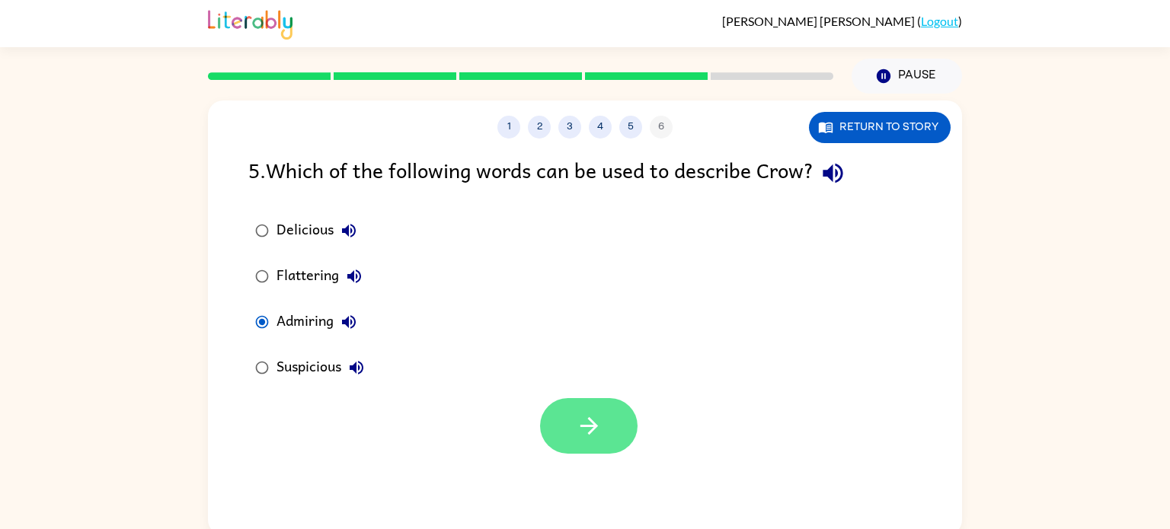
click at [577, 425] on icon "button" at bounding box center [589, 426] width 27 height 27
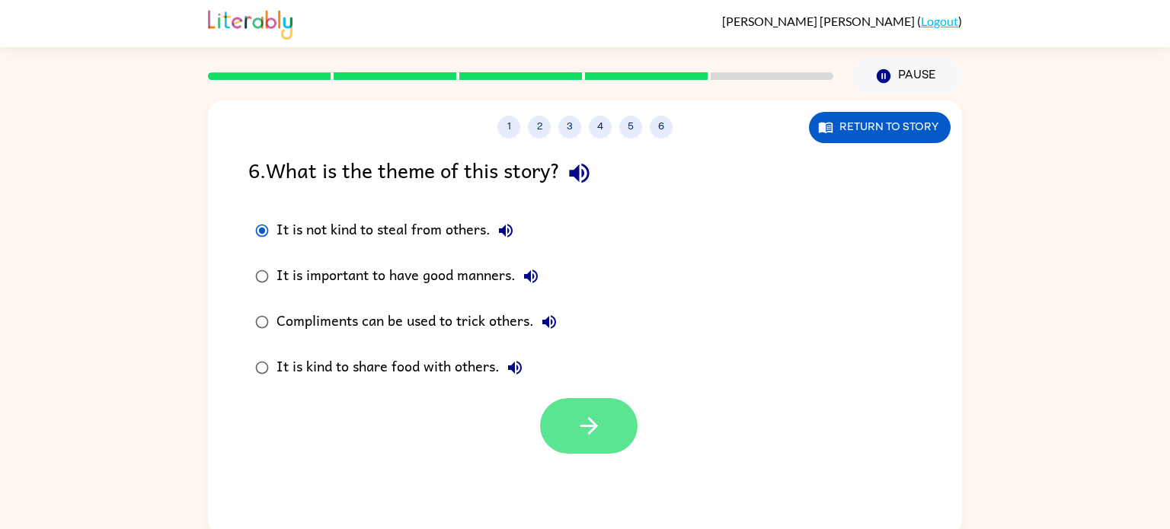
click at [615, 437] on button "button" at bounding box center [588, 426] width 97 height 56
